Goal: Check status: Check status

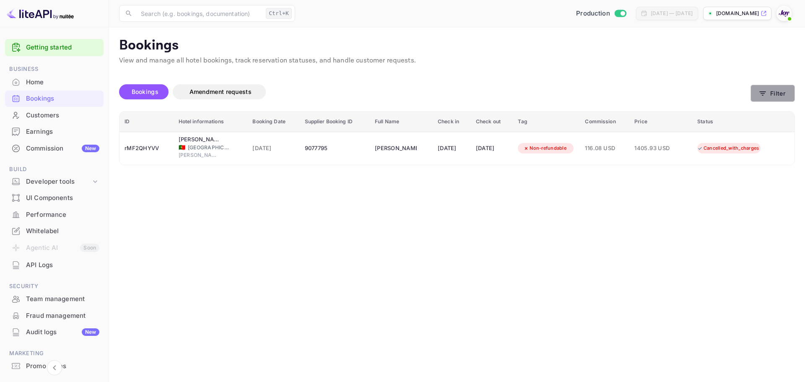
click at [759, 95] on icon "button" at bounding box center [762, 93] width 8 height 8
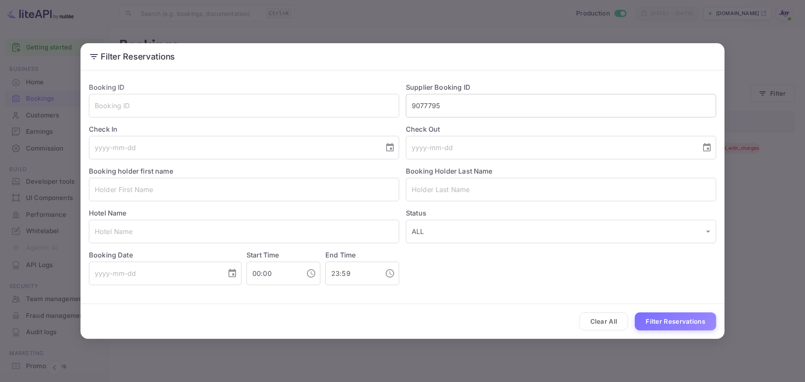
click at [431, 111] on input "9077795" at bounding box center [561, 105] width 310 height 23
click at [433, 108] on input "9077795" at bounding box center [561, 105] width 310 height 23
paste input "232560"
type input "9232560"
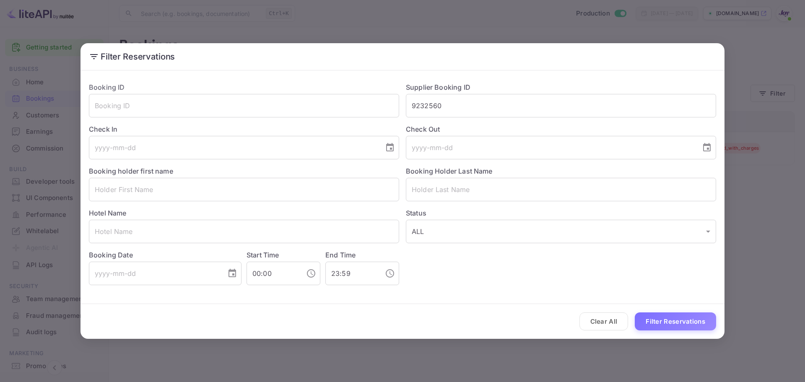
click at [692, 330] on div "Clear All Filter Reservations" at bounding box center [402, 321] width 644 height 35
click at [693, 323] on button "Filter Reservations" at bounding box center [675, 321] width 81 height 18
click at [731, 259] on div "Filter Reservations Booking ID ​ Supplier Booking ID 9232560 ​ Check In ​ Check…" at bounding box center [402, 191] width 805 height 382
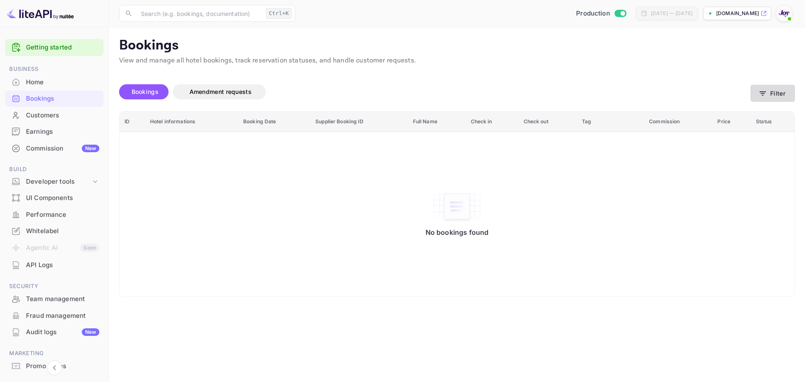
click at [759, 95] on icon "button" at bounding box center [762, 93] width 8 height 8
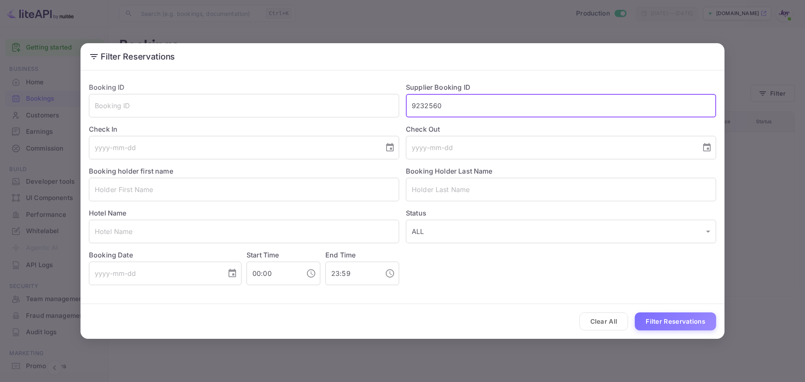
click at [435, 108] on input "9232560" at bounding box center [561, 105] width 310 height 23
click at [656, 319] on button "Filter Reservations" at bounding box center [675, 321] width 81 height 18
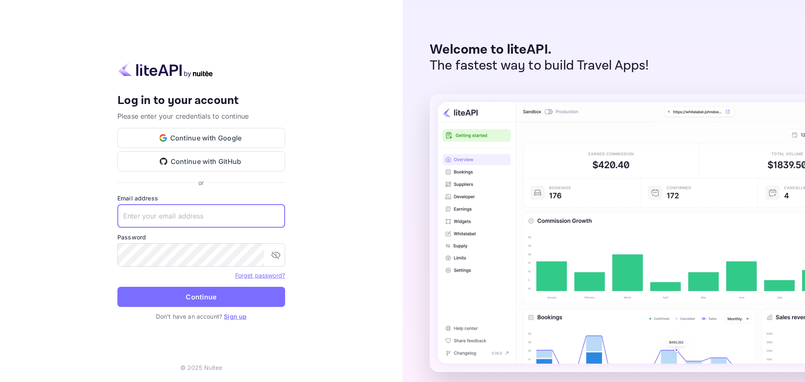
click at [231, 215] on input "text" at bounding box center [201, 215] width 168 height 23
paste input "[EMAIL_ADDRESS][DOMAIN_NAME]"
type input "[EMAIL_ADDRESS][DOMAIN_NAME]"
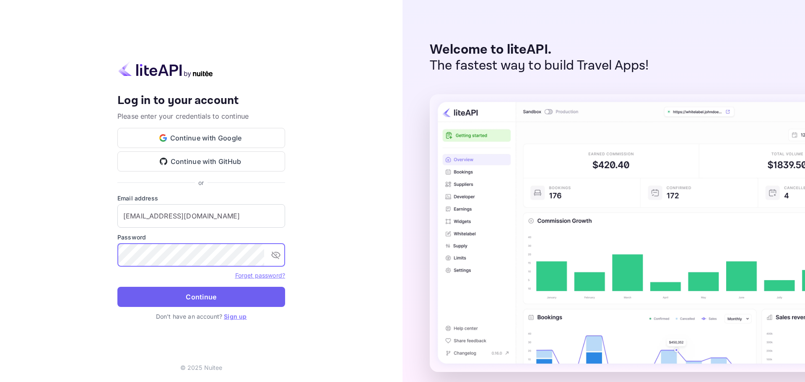
click at [215, 296] on button "Continue" at bounding box center [201, 297] width 168 height 20
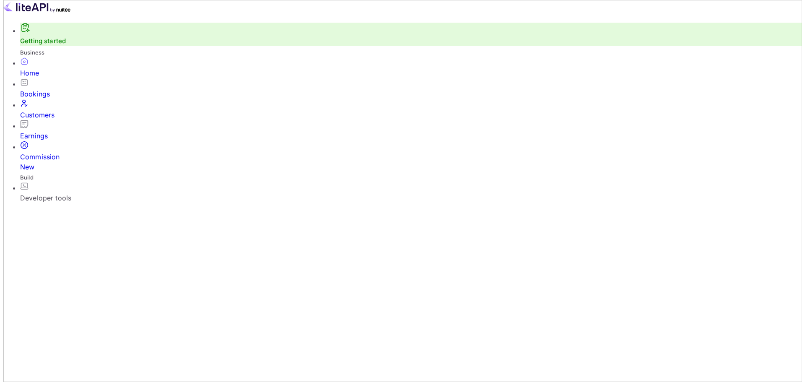
scroll to position [130, 211]
click at [31, 96] on div "Bookings" at bounding box center [408, 94] width 782 height 10
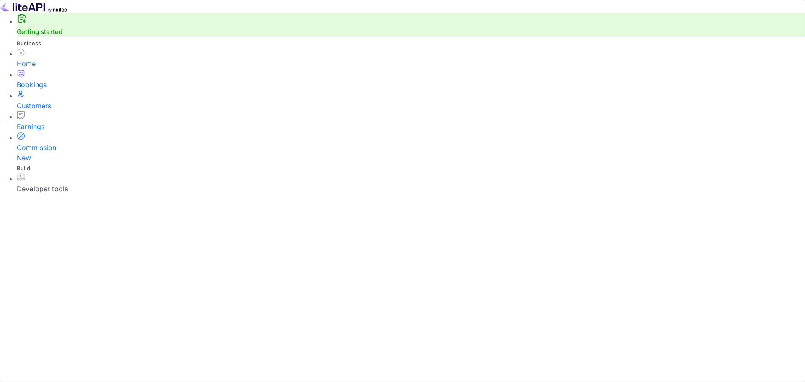
paste input "9232560"
type input "9232560"
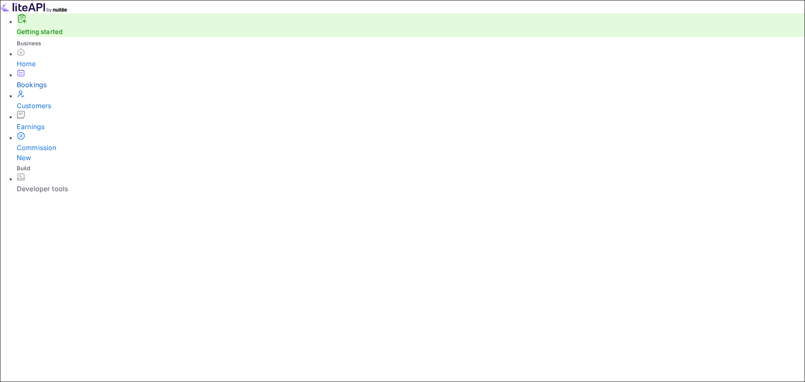
paste input "305468"
type input "9305468"
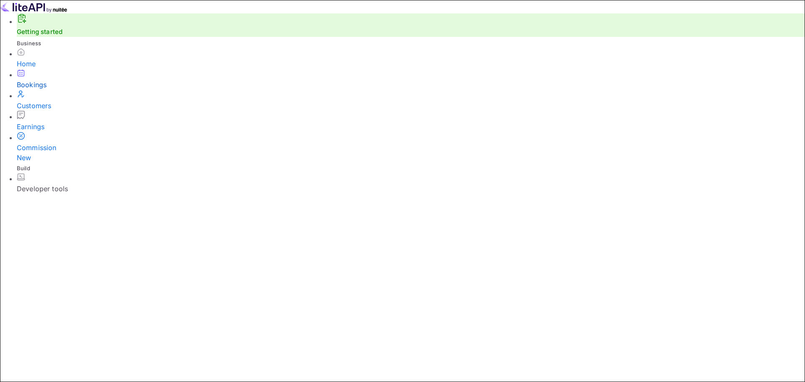
paste input "7857433"
type input "7857433"
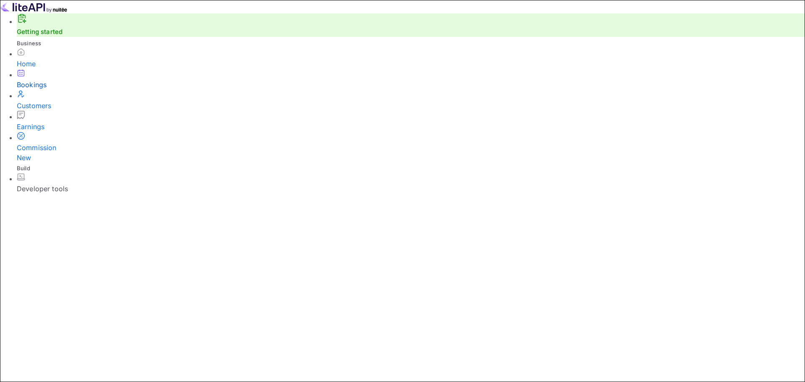
paste input "9232560"
type input "9232560"
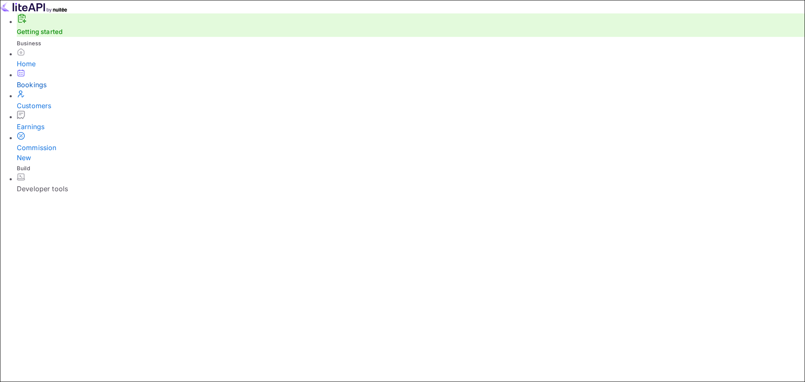
paste input "179045"
type input "9179045"
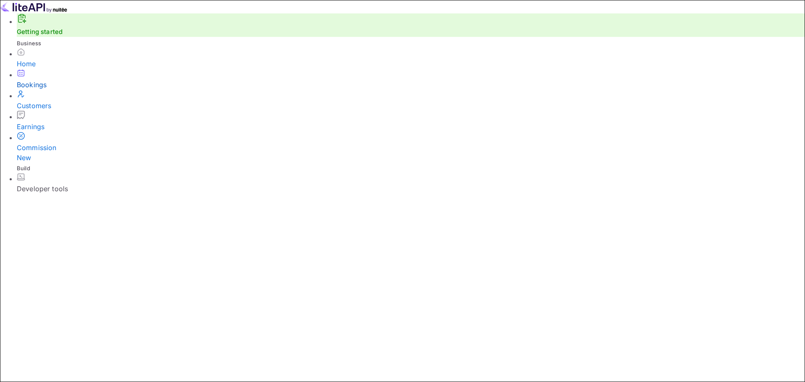
paste input "232560"
type input "9232560"
